Goal: Information Seeking & Learning: Check status

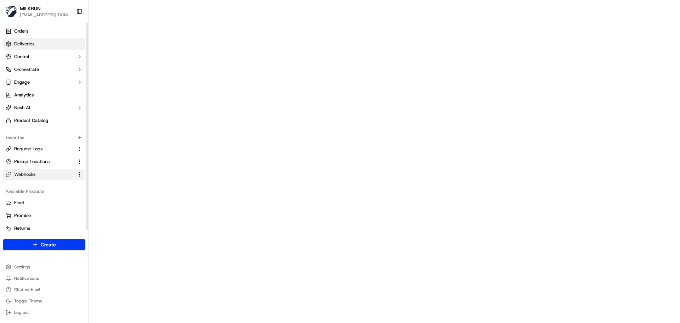
click at [29, 45] on span "Deliveries" at bounding box center [24, 44] width 20 height 6
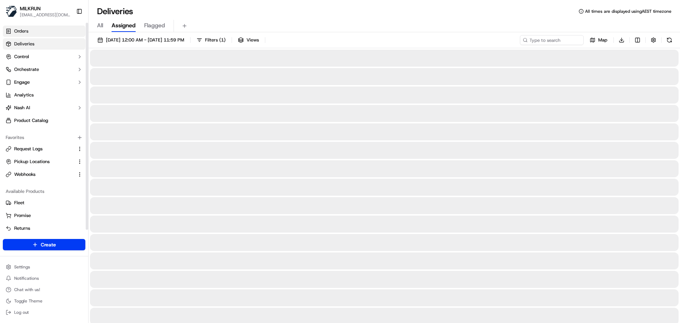
click at [31, 33] on link "Orders" at bounding box center [44, 30] width 83 height 11
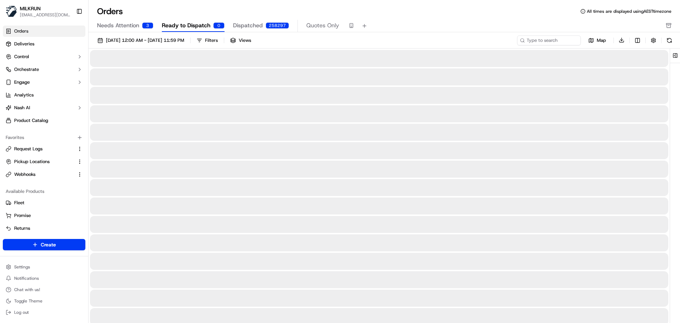
click at [121, 25] on span "Needs Attention" at bounding box center [118, 25] width 42 height 8
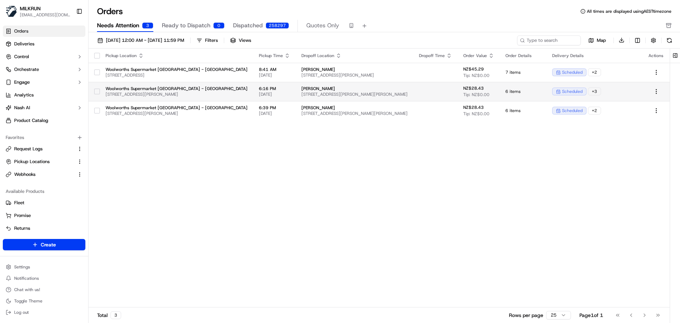
click at [335, 91] on span "[STREET_ADDRESS][PERSON_NAME][PERSON_NAME]" at bounding box center [354, 94] width 106 height 6
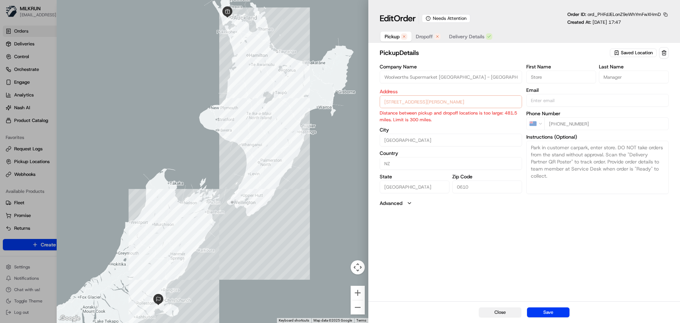
click at [490, 311] on button "Close" at bounding box center [500, 312] width 42 height 10
type input "+1"
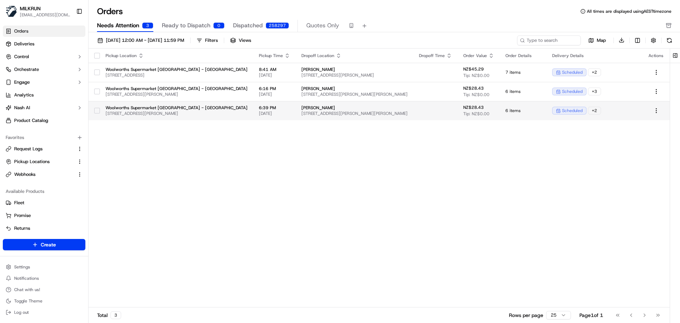
click at [215, 106] on span "Woolworths Supermarket [GEOGRAPHIC_DATA] - [GEOGRAPHIC_DATA]" at bounding box center [177, 108] width 142 height 6
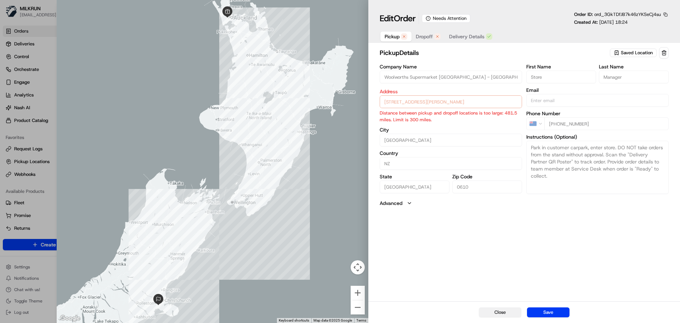
click at [491, 309] on button "Close" at bounding box center [500, 312] width 42 height 10
type input "+1"
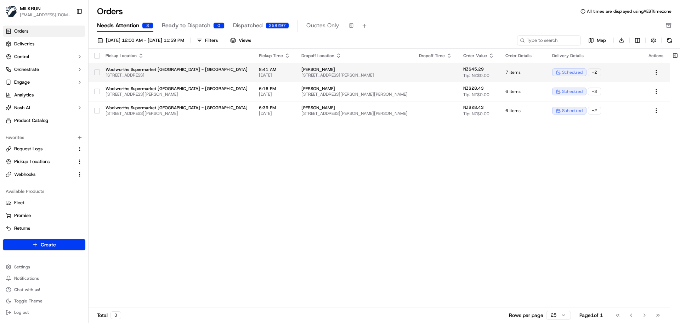
click at [198, 68] on span "Woolworths Supermarket [GEOGRAPHIC_DATA] - [GEOGRAPHIC_DATA]" at bounding box center [177, 70] width 142 height 6
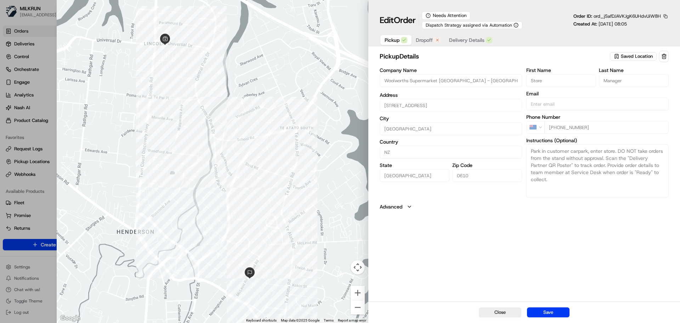
click at [425, 38] on span "Dropoff" at bounding box center [424, 39] width 17 height 7
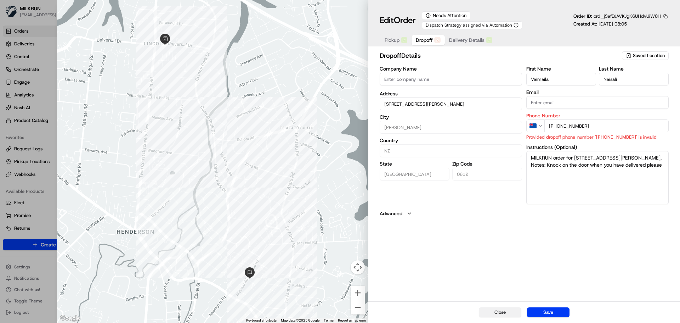
click at [494, 314] on button "Close" at bounding box center [500, 312] width 42 height 10
type input "+1"
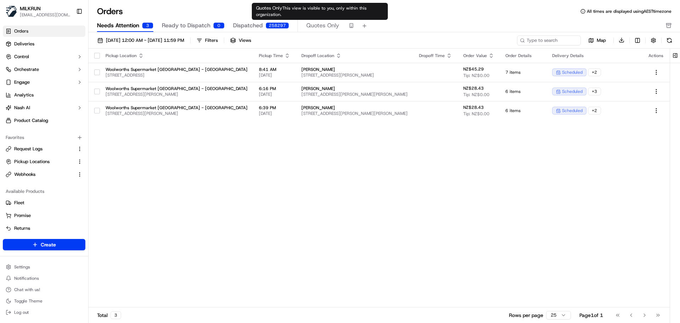
click at [322, 22] on span "Quotes Only" at bounding box center [322, 25] width 33 height 8
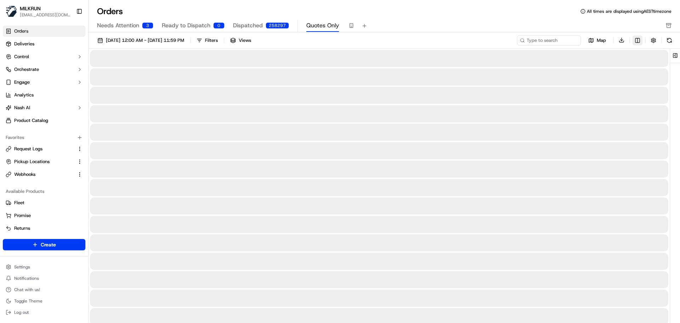
click at [639, 39] on html "MILKRUN [EMAIL_ADDRESS][DOMAIN_NAME] Toggle Sidebar Orders Deliveries Control O…" at bounding box center [340, 161] width 680 height 323
click at [612, 147] on icon at bounding box center [613, 148] width 6 height 6
click at [614, 137] on icon at bounding box center [614, 137] width 4 height 2
click at [614, 127] on icon at bounding box center [614, 126] width 4 height 2
click at [614, 116] on icon at bounding box center [613, 116] width 6 height 6
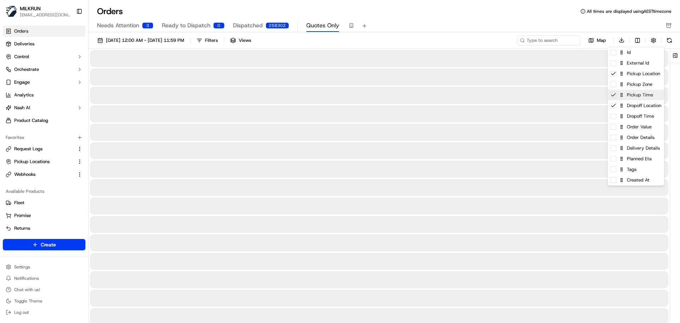
click at [615, 93] on icon at bounding box center [614, 94] width 4 height 2
click at [614, 63] on span at bounding box center [613, 63] width 6 height 6
click at [615, 169] on span at bounding box center [613, 169] width 6 height 6
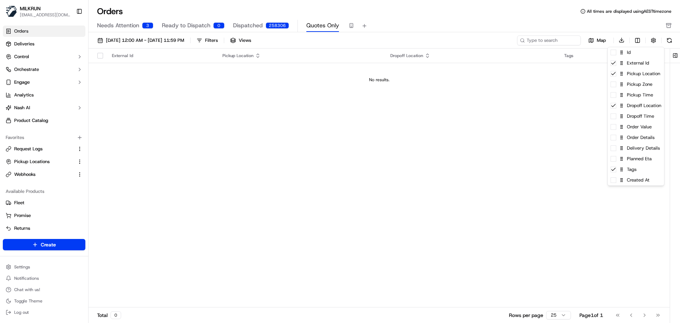
click at [655, 40] on html "MILKRUN [EMAIL_ADDRESS][DOMAIN_NAME] Toggle Sidebar Orders Deliveries Control O…" at bounding box center [340, 161] width 680 height 323
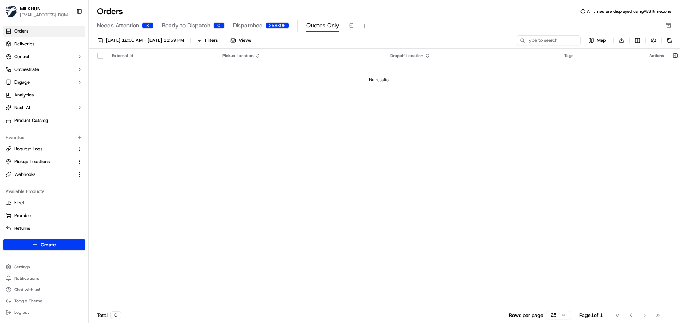
click at [655, 40] on button "button" at bounding box center [653, 40] width 10 height 10
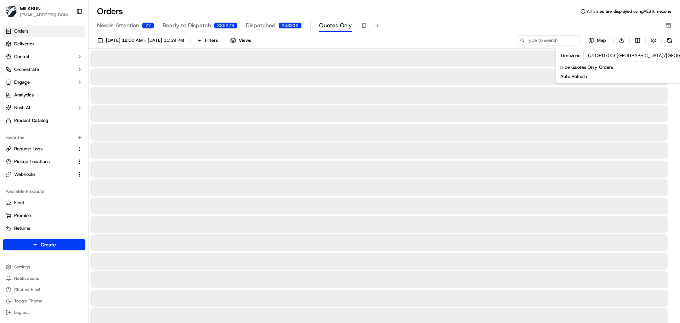
click at [316, 41] on div "[DATE] 12:00 AM - [DATE] 11:59 PM Filters Views" at bounding box center [304, 40] width 421 height 10
click at [218, 37] on div "Filters" at bounding box center [211, 40] width 13 height 6
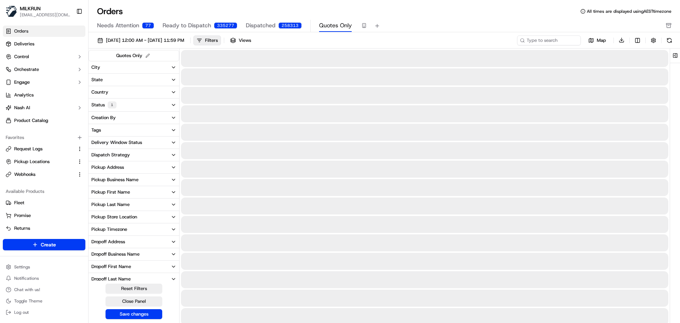
click at [109, 129] on button "Tags" at bounding box center [134, 130] width 91 height 12
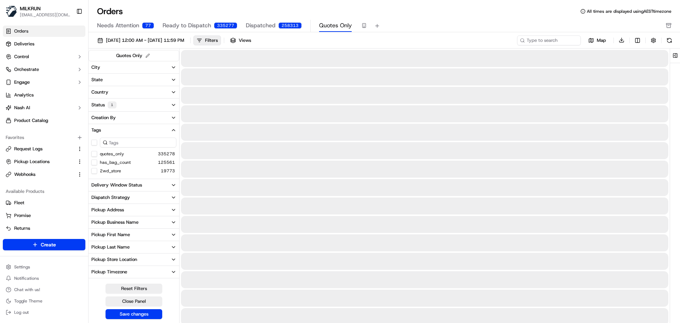
click at [93, 153] on button "quotes_only" at bounding box center [94, 154] width 6 height 6
click at [143, 315] on button "Save changes" at bounding box center [134, 314] width 57 height 10
click at [226, 41] on div "Filters ( 1 )" at bounding box center [215, 40] width 21 height 6
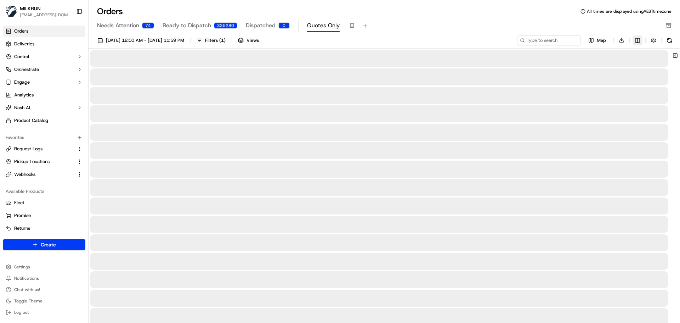
click at [636, 37] on html "MILKRUN [EMAIL_ADDRESS][DOMAIN_NAME] Toggle Sidebar Orders Deliveries Control O…" at bounding box center [340, 161] width 680 height 323
click at [614, 179] on span at bounding box center [613, 180] width 6 height 6
click at [447, 40] on html "MILKRUN [EMAIL_ADDRESS][DOMAIN_NAME] Toggle Sidebar Orders Deliveries Control O…" at bounding box center [340, 161] width 680 height 323
click at [159, 41] on span "[DATE] 12:00 AM - [DATE] 11:59 PM" at bounding box center [145, 40] width 78 height 6
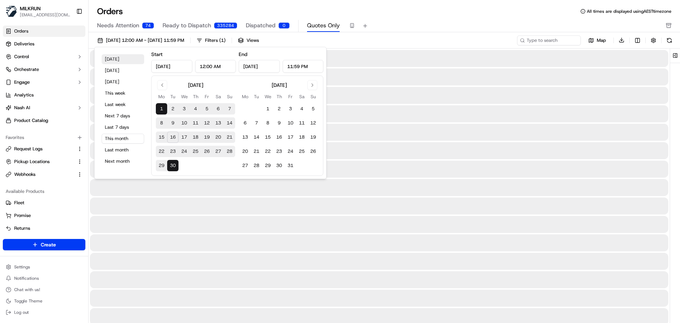
click at [113, 60] on button "[DATE]" at bounding box center [123, 59] width 42 height 10
type input "[DATE]"
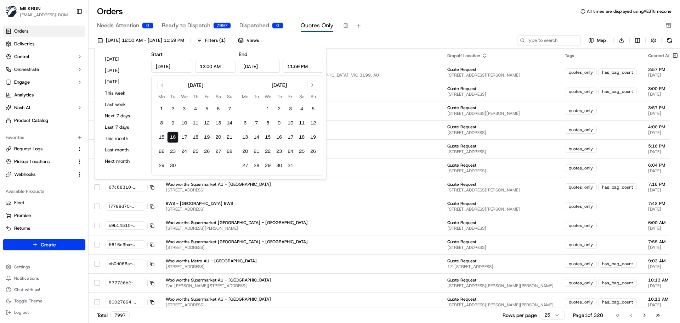
click at [406, 37] on div "[DATE] 12:00 AM - [DATE] 11:59 PM Filters ( 1 ) Views" at bounding box center [304, 40] width 421 height 10
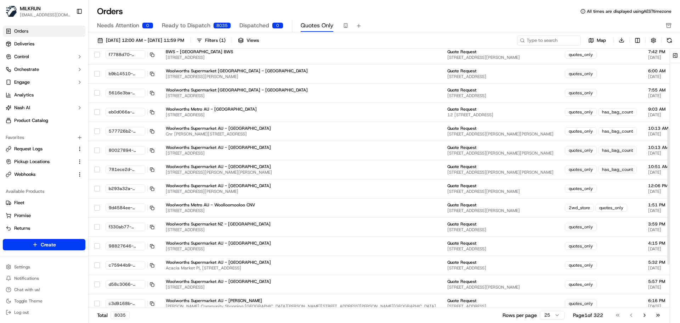
scroll to position [233, 0]
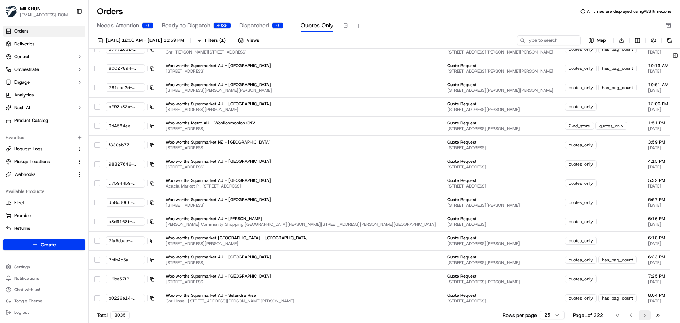
click at [646, 314] on button "Go to next page" at bounding box center [644, 315] width 12 height 10
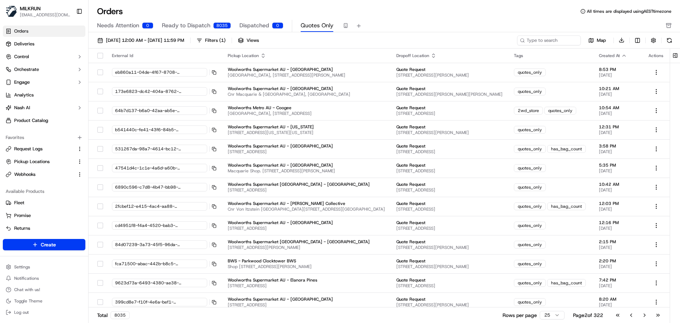
click at [625, 54] on icon "button" at bounding box center [624, 56] width 6 height 6
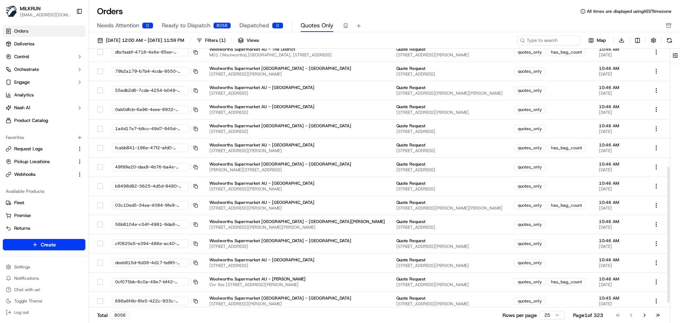
scroll to position [233, 0]
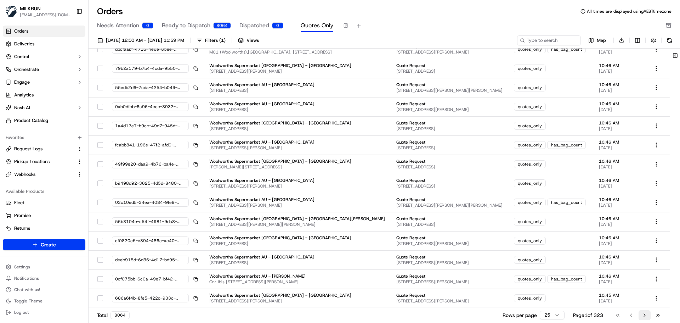
click at [641, 315] on button "Go to next page" at bounding box center [644, 315] width 12 height 10
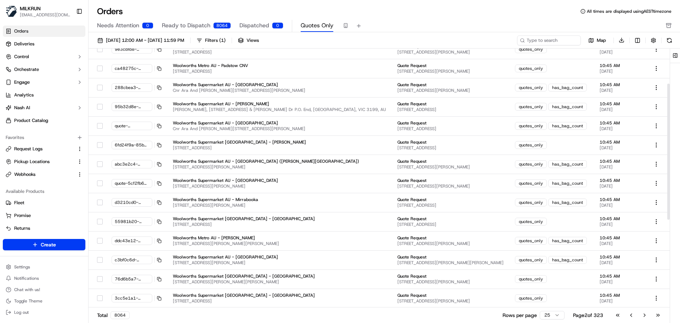
scroll to position [67, 0]
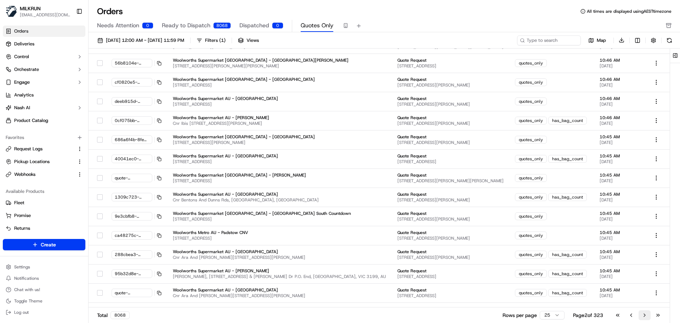
click at [644, 315] on button "Go to next page" at bounding box center [644, 315] width 12 height 10
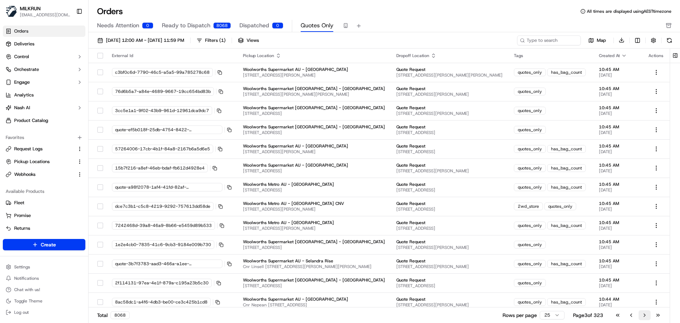
click at [648, 316] on button "Go to next page" at bounding box center [644, 315] width 12 height 10
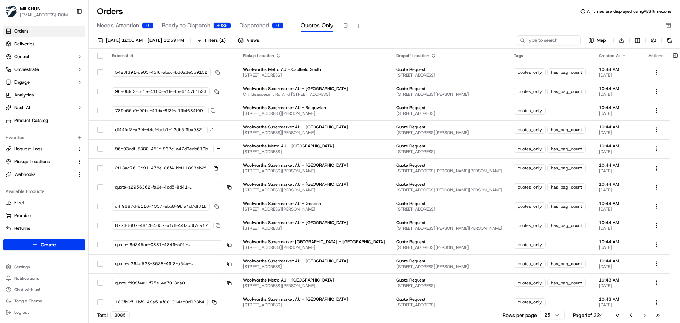
click at [440, 26] on div "Needs Attention 0 Ready to Dispatch 8085 Dispatched 0 Quotes Only" at bounding box center [379, 26] width 564 height 12
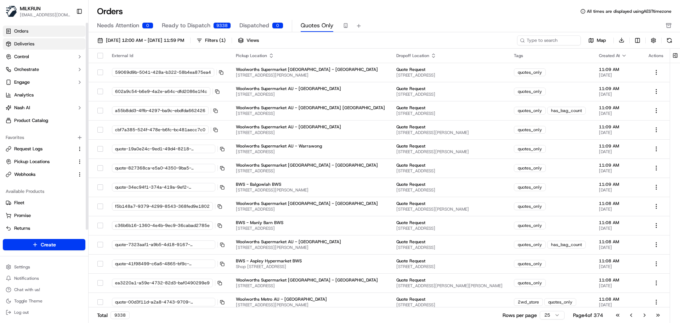
click at [42, 40] on link "Deliveries" at bounding box center [44, 43] width 83 height 11
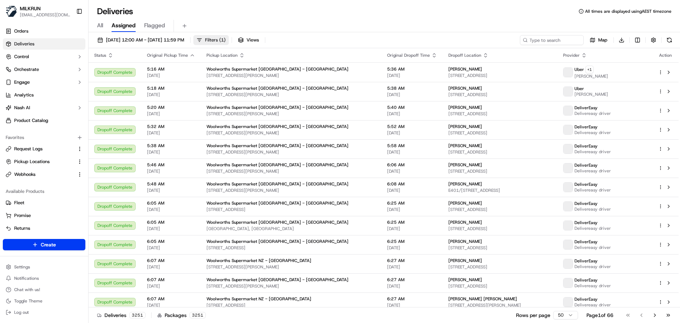
click at [226, 42] on span "( 1 )" at bounding box center [222, 40] width 6 height 6
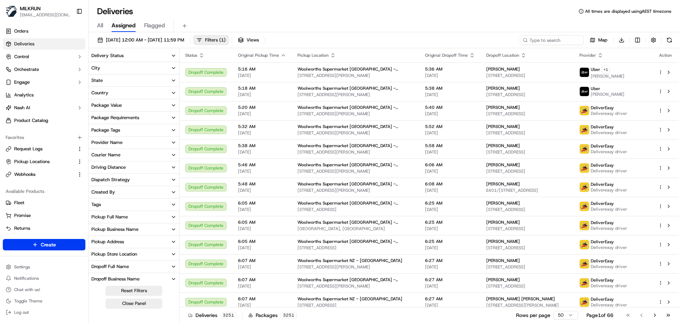
click at [120, 141] on div "Provider Name" at bounding box center [106, 142] width 31 height 6
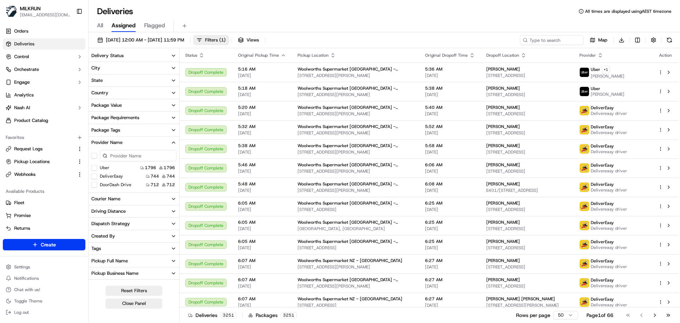
click at [93, 186] on Drive "DoorDash Drive" at bounding box center [94, 185] width 6 height 6
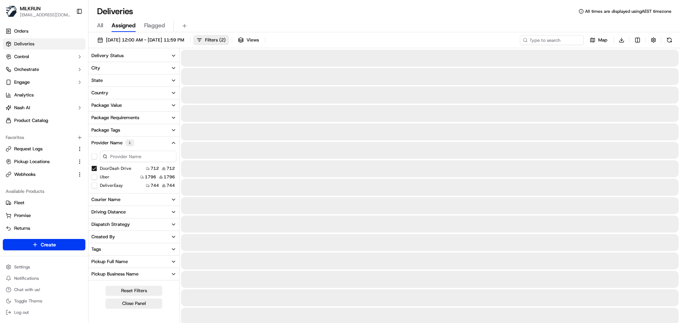
click at [120, 51] on button "Delivery Status" at bounding box center [134, 56] width 91 height 12
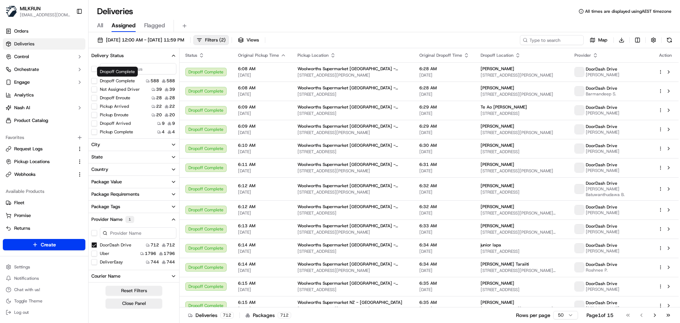
click at [95, 106] on button "Pickup Arrived" at bounding box center [94, 106] width 6 height 6
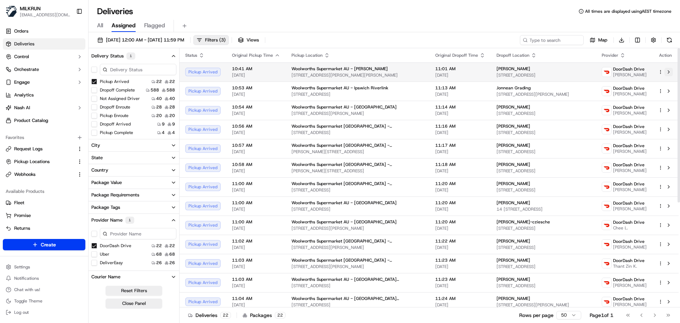
click at [670, 74] on button at bounding box center [668, 72] width 8 height 8
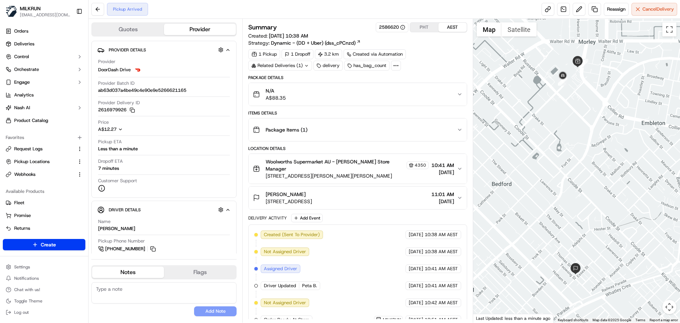
click at [397, 68] on icon at bounding box center [396, 65] width 6 height 6
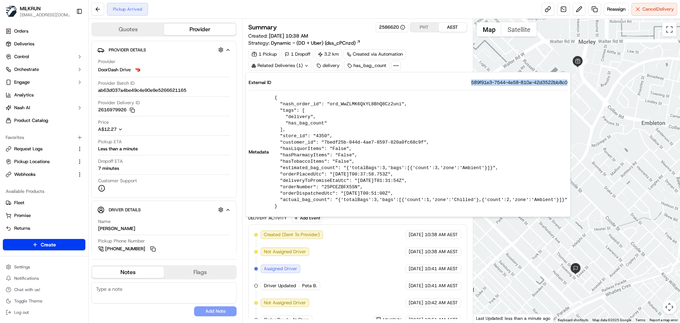
drag, startPoint x: 441, startPoint y: 82, endPoint x: 541, endPoint y: 84, distance: 100.2
click at [541, 84] on span "589f91e3-7544-4e58-810a-42d3522bb8c0" at bounding box center [519, 82] width 96 height 6
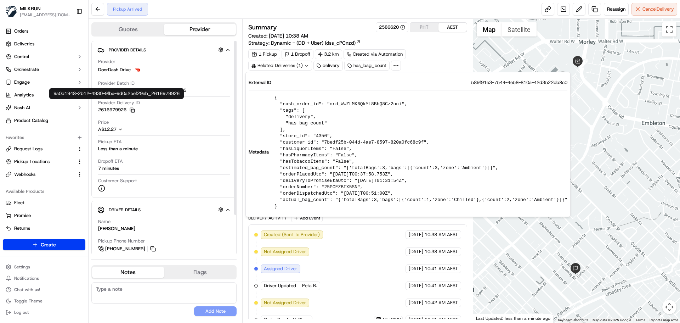
click at [134, 110] on icon "button" at bounding box center [132, 109] width 5 height 5
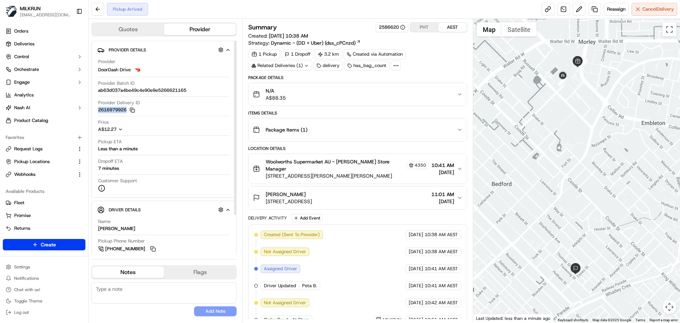
drag, startPoint x: 99, startPoint y: 111, endPoint x: 128, endPoint y: 111, distance: 29.0
click at [128, 111] on button "2616979926 Copy 9a0d1948-2b12-4930-9fba-9d0a25ef29eb_2616979926" at bounding box center [116, 110] width 37 height 6
copy button "2616979926"
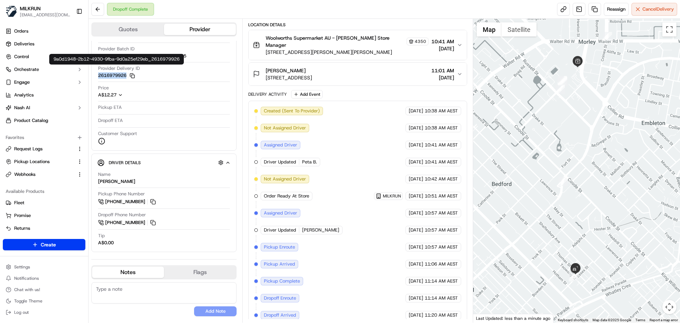
scroll to position [141, 0]
